Goal: Task Accomplishment & Management: Use online tool/utility

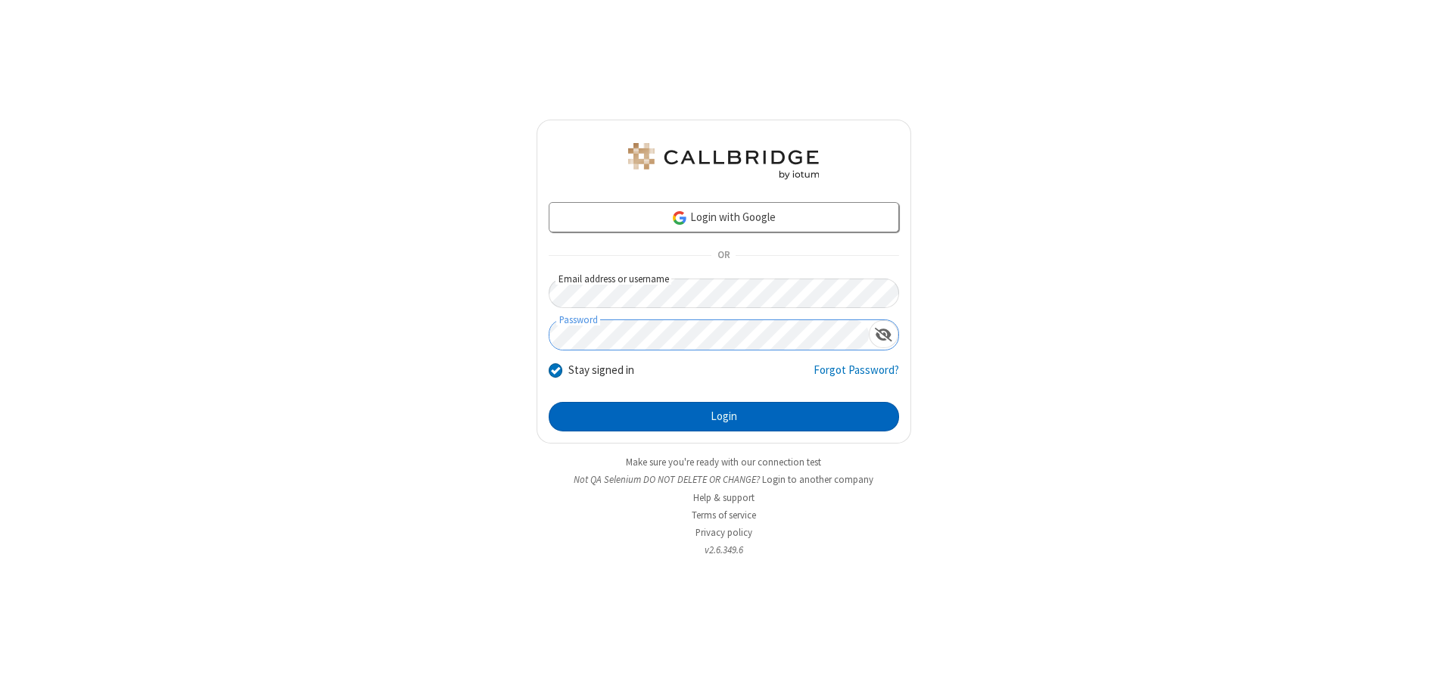
click at [723, 416] on button "Login" at bounding box center [724, 417] width 350 height 30
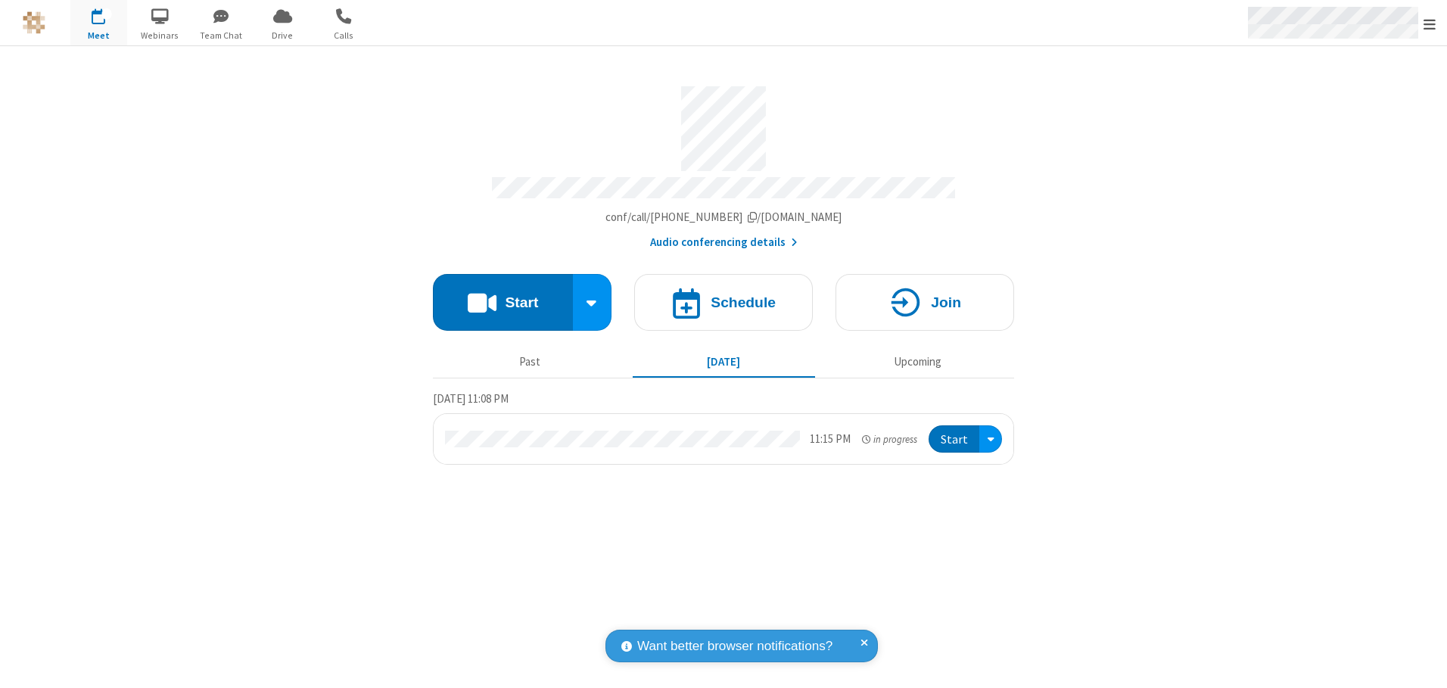
click at [1429, 23] on span "Open menu" at bounding box center [1429, 24] width 12 height 15
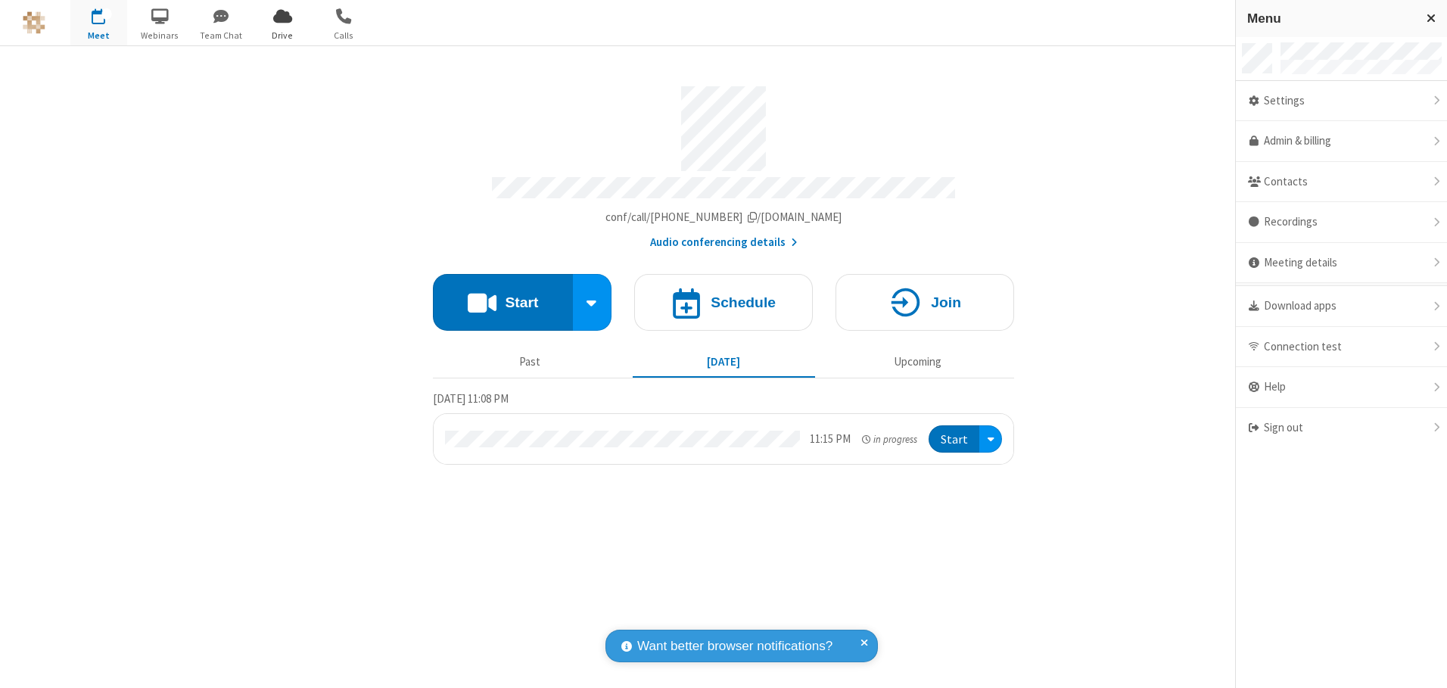
click at [282, 35] on span "Drive" at bounding box center [282, 36] width 57 height 14
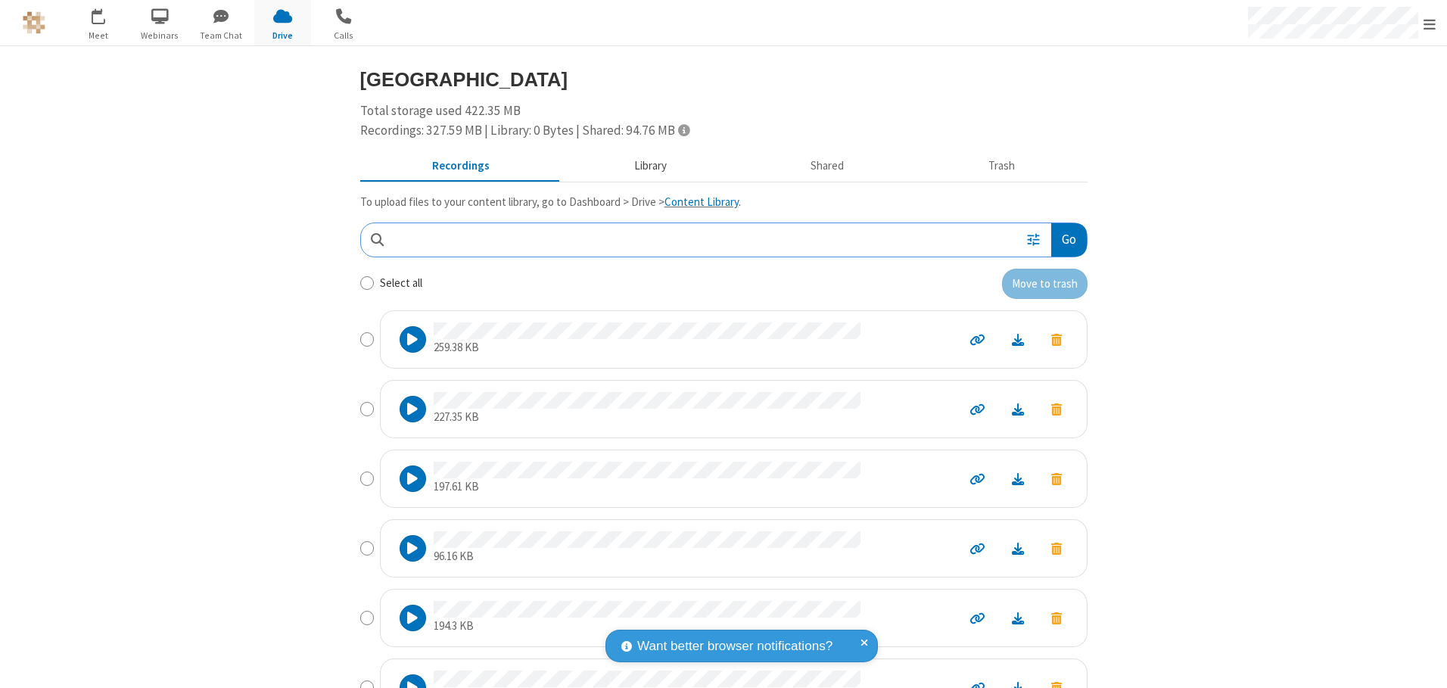
click at [642, 166] on button "Library" at bounding box center [649, 166] width 177 height 29
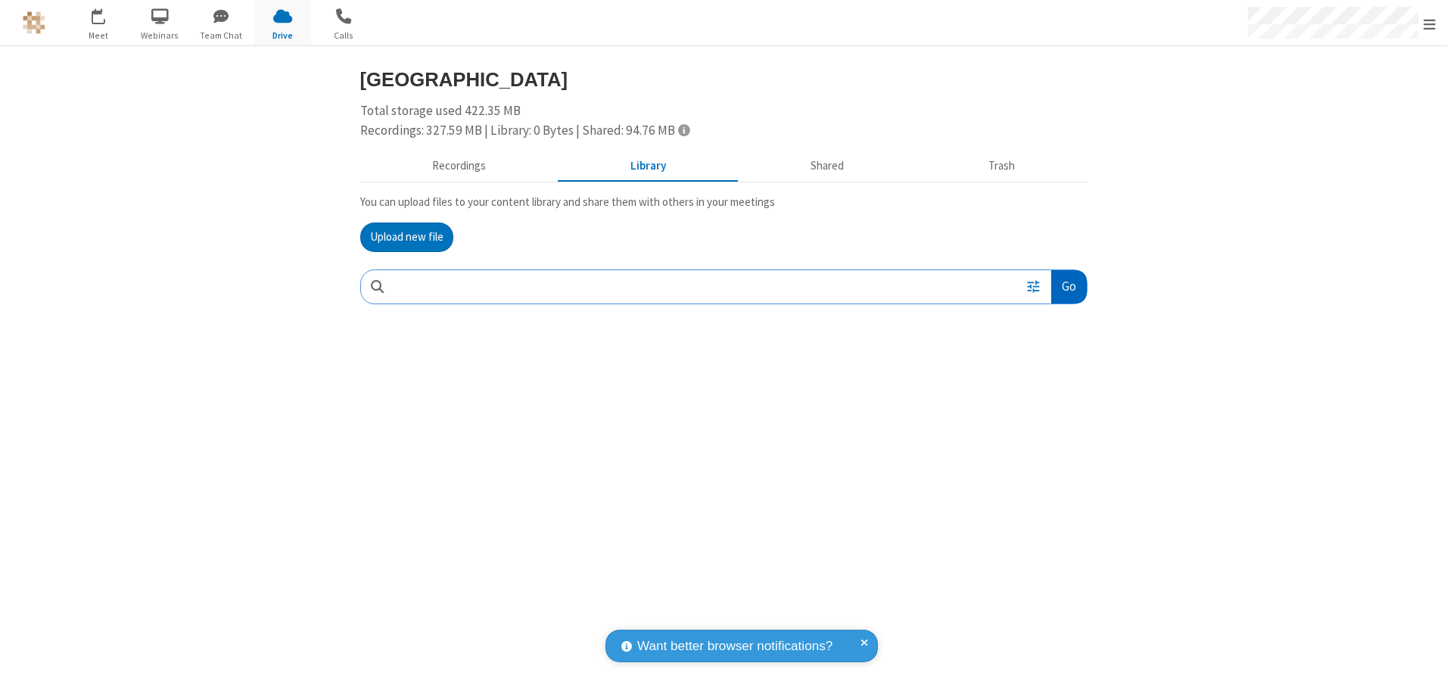
click at [1068, 286] on button "Go" at bounding box center [1068, 287] width 35 height 34
click at [406, 237] on button "Upload new file" at bounding box center [406, 237] width 93 height 30
